Goal: Task Accomplishment & Management: Manage account settings

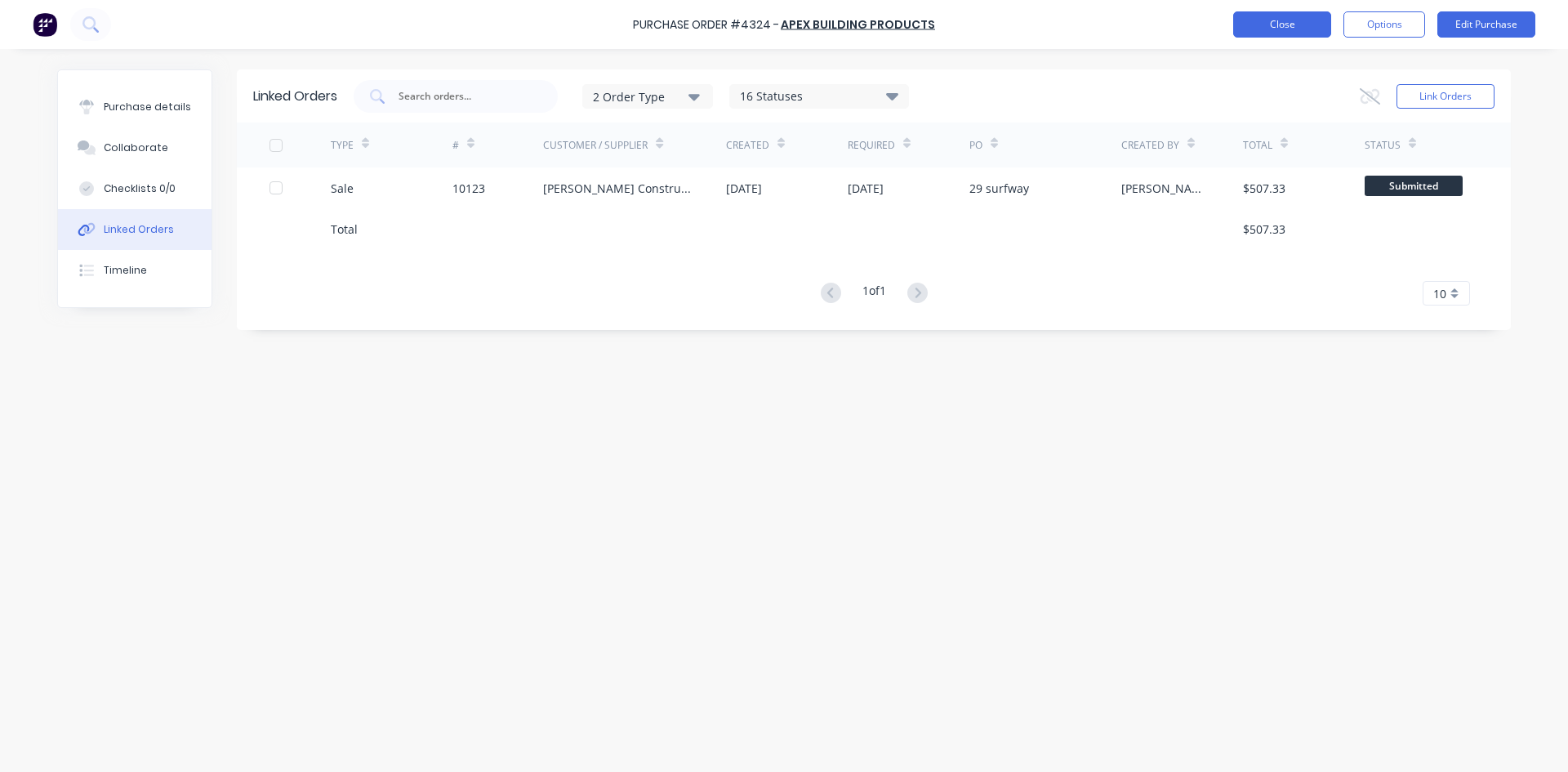
click at [1269, 23] on button "Close" at bounding box center [1282, 24] width 98 height 26
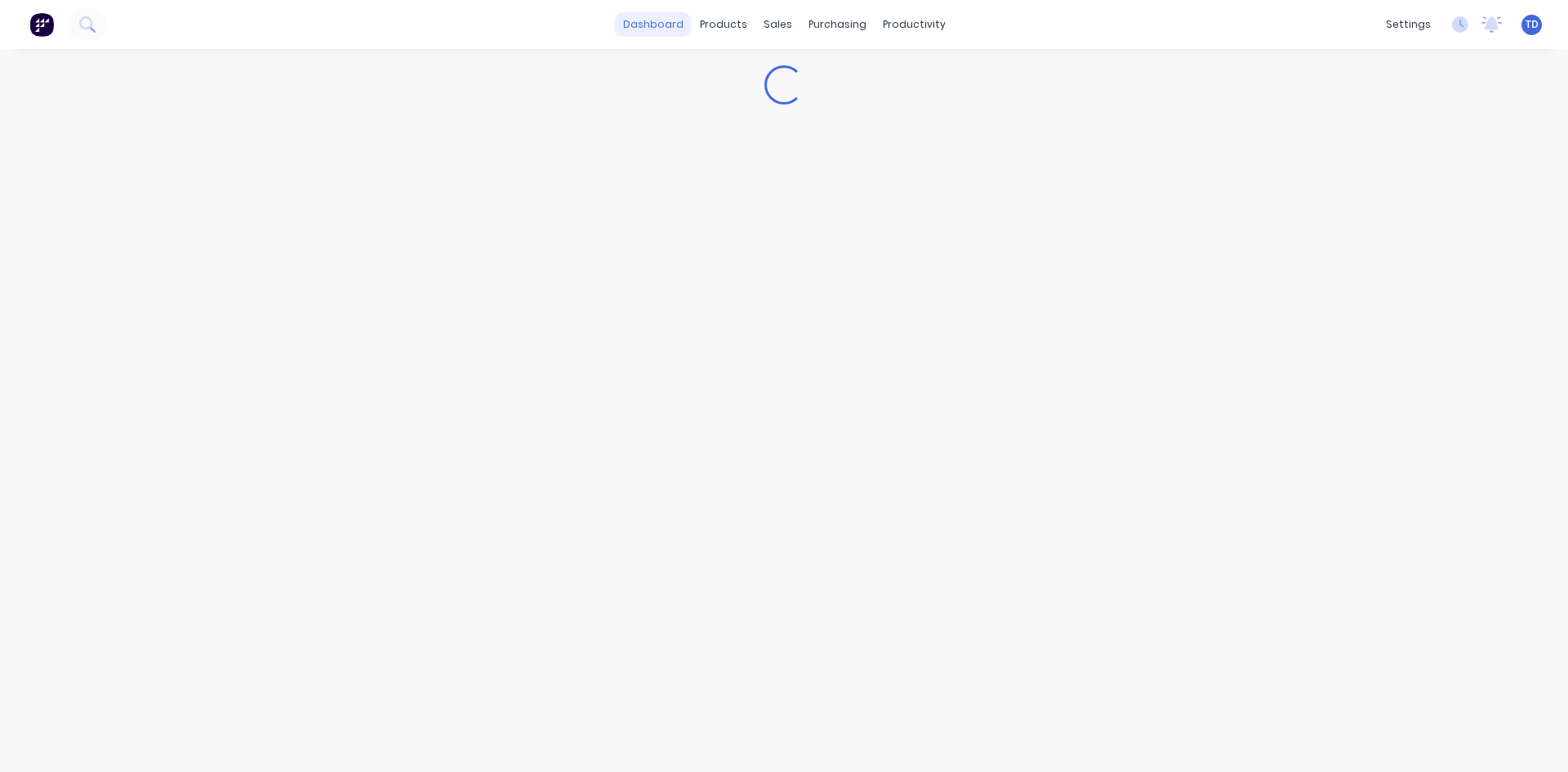
click at [663, 26] on link "dashboard" at bounding box center [653, 24] width 77 height 25
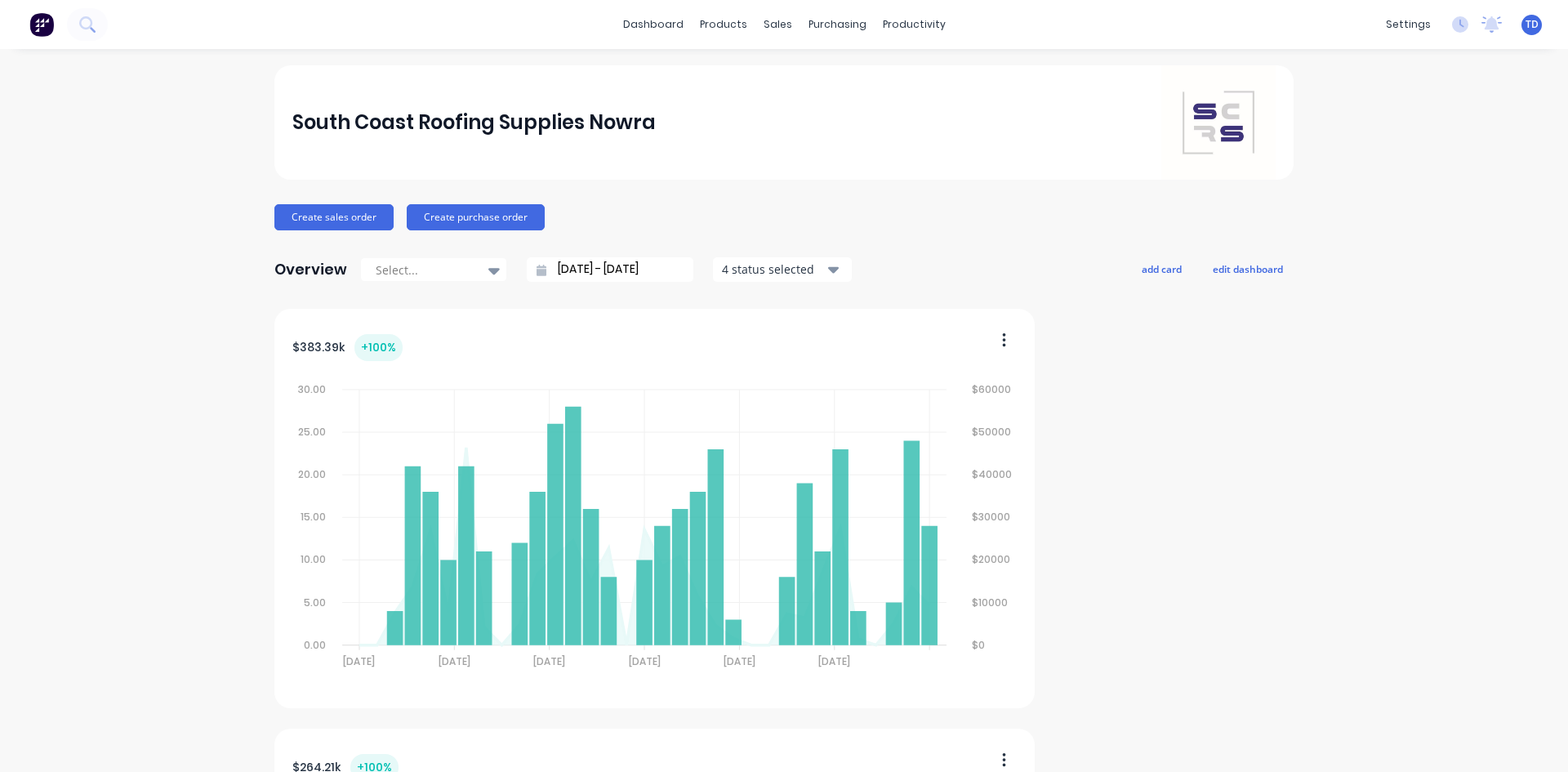
click at [1519, 36] on div "settings No new notifications Mark all as read You have no notifications TD Sou…" at bounding box center [1472, 24] width 190 height 25
click at [1525, 25] on span "TD" at bounding box center [1531, 24] width 13 height 14
click at [1410, 203] on button "Sign out" at bounding box center [1429, 205] width 216 height 32
